Goal: Navigation & Orientation: Find specific page/section

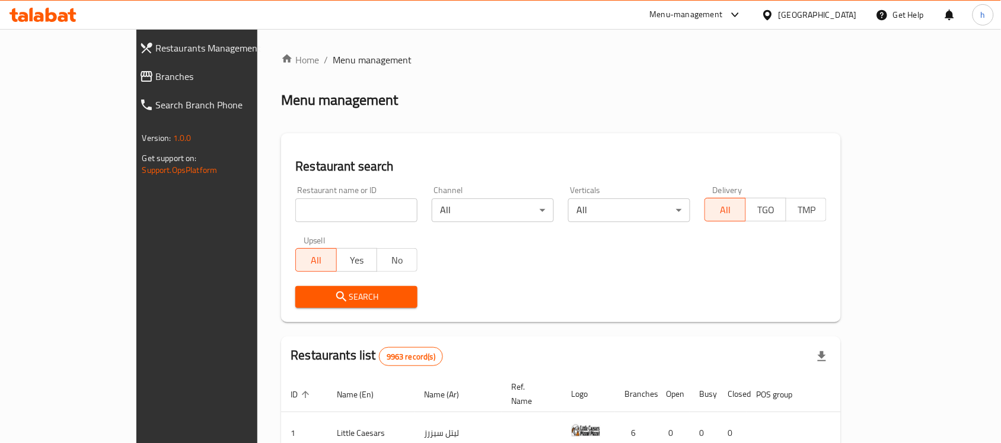
click at [156, 74] on span "Branches" at bounding box center [225, 76] width 138 height 14
click at [156, 71] on span "Branches" at bounding box center [225, 76] width 138 height 14
click at [742, 15] on icon at bounding box center [735, 15] width 14 height 14
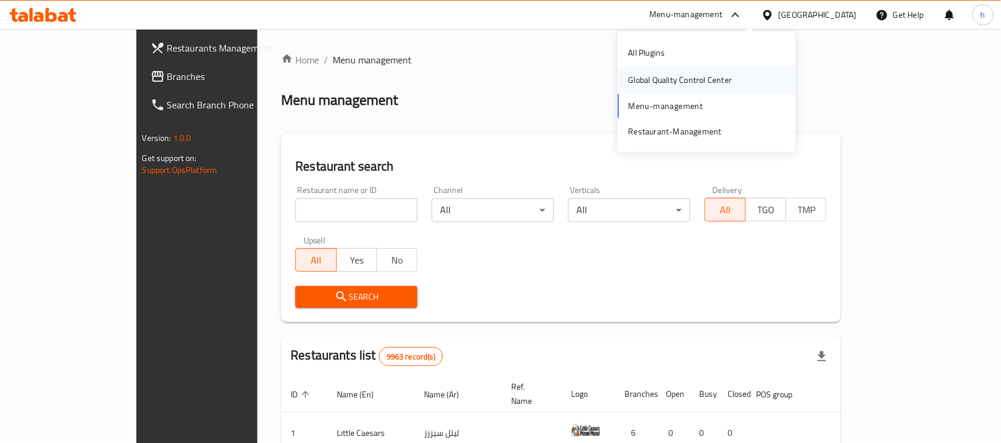
click at [674, 71] on div "Global Quality Control Center" at bounding box center [680, 79] width 123 height 27
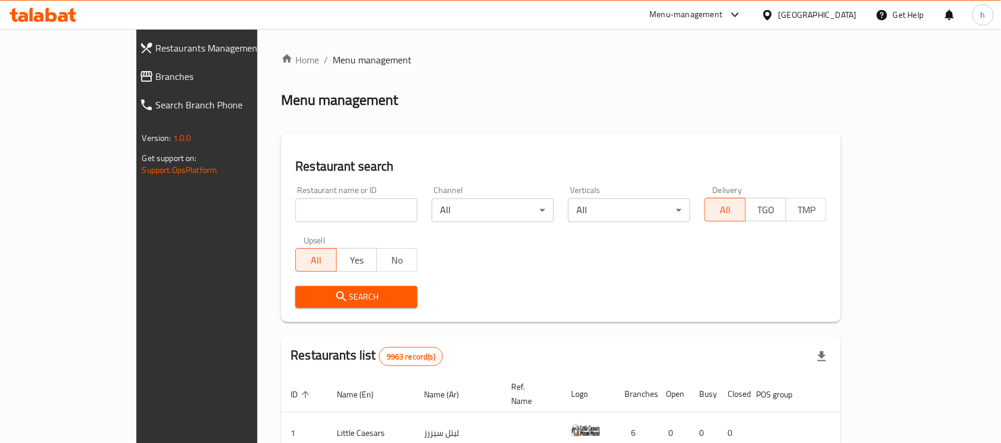
click at [156, 77] on span "Branches" at bounding box center [225, 76] width 138 height 14
